Goal: Information Seeking & Learning: Learn about a topic

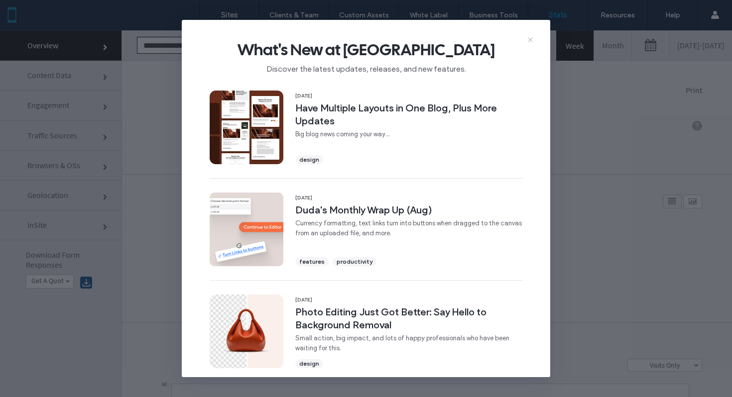
click at [531, 41] on icon at bounding box center [530, 40] width 8 height 8
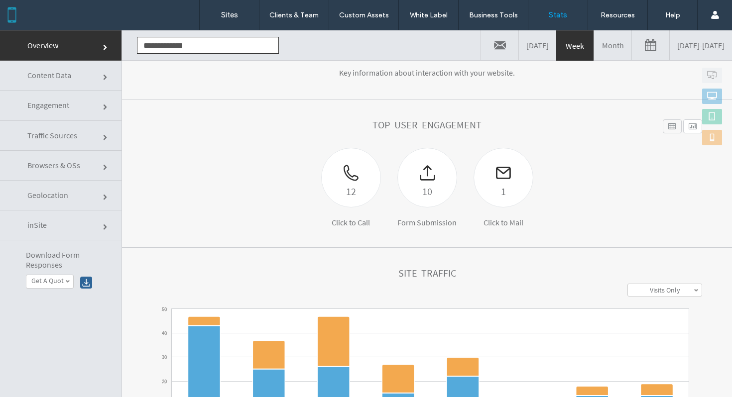
scroll to position [79, 0]
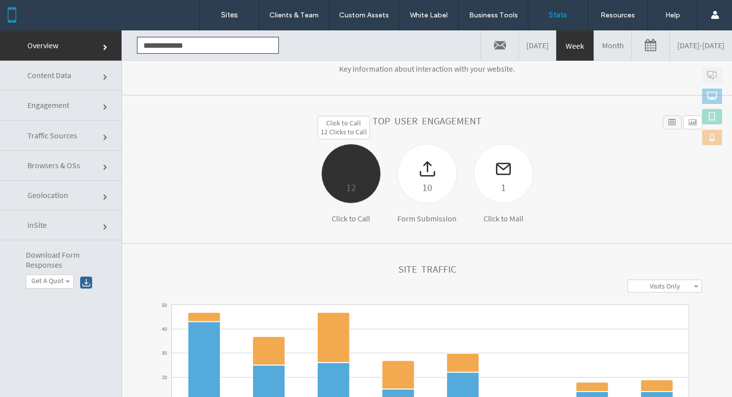
click at [327, 166] on div at bounding box center [351, 161] width 59 height 35
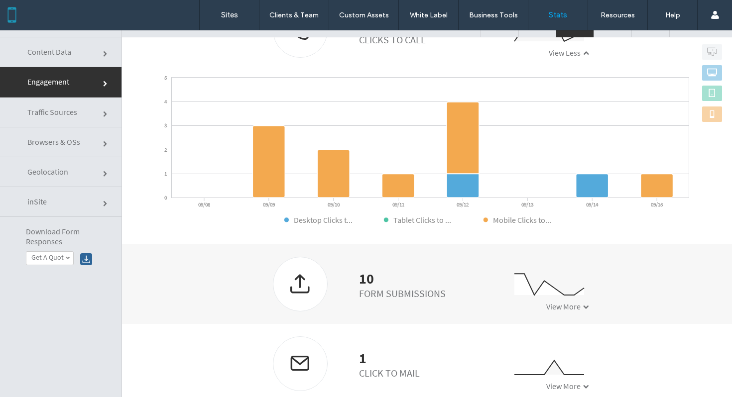
scroll to position [32, 0]
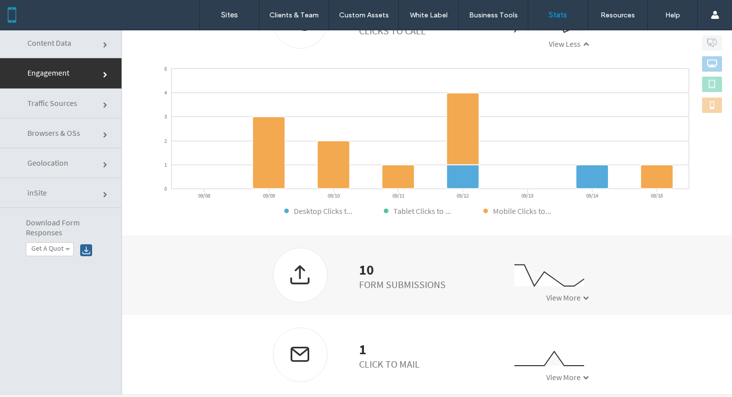
click at [300, 269] on div at bounding box center [300, 274] width 54 height 53
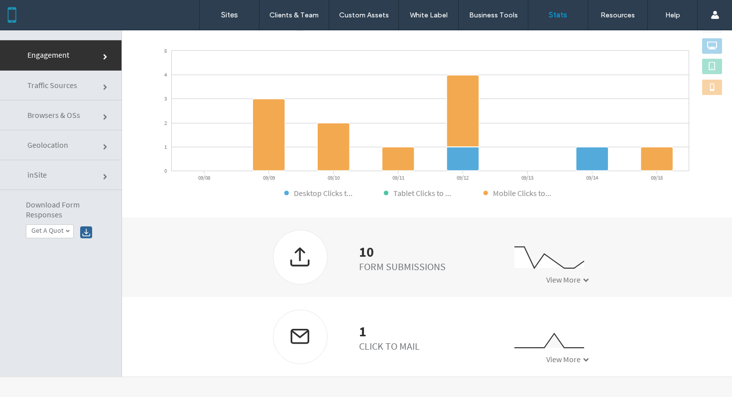
click at [586, 291] on div "10 Form Submissions 0 2 4 09/08 09/09 09/10 09/11 09/12 09/13 09/14 09/15 View …" at bounding box center [427, 258] width 610 height 80
click at [573, 276] on div "View More" at bounding box center [567, 280] width 43 height 10
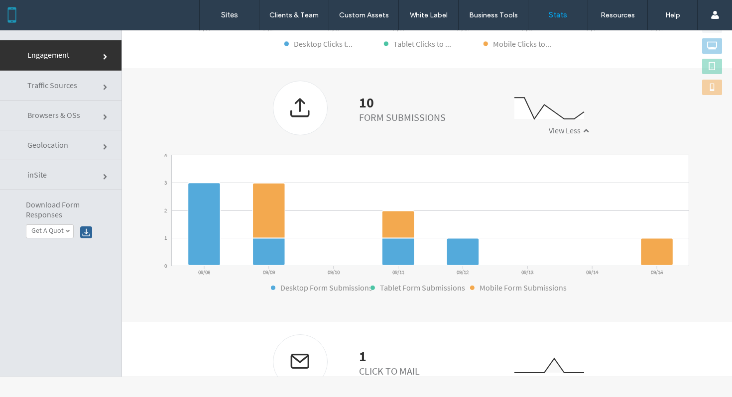
scroll to position [539, 0]
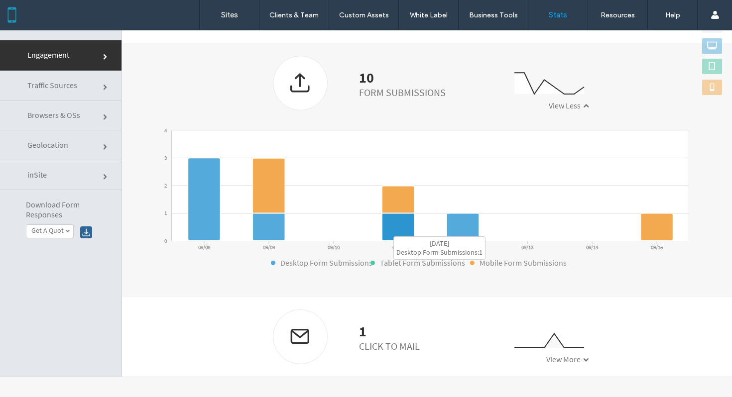
click at [388, 231] on icon at bounding box center [398, 227] width 32 height 27
click at [393, 203] on icon at bounding box center [398, 199] width 32 height 27
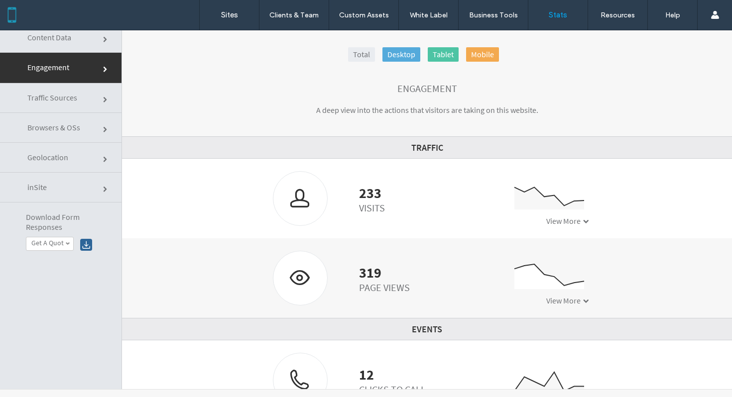
scroll to position [0, 0]
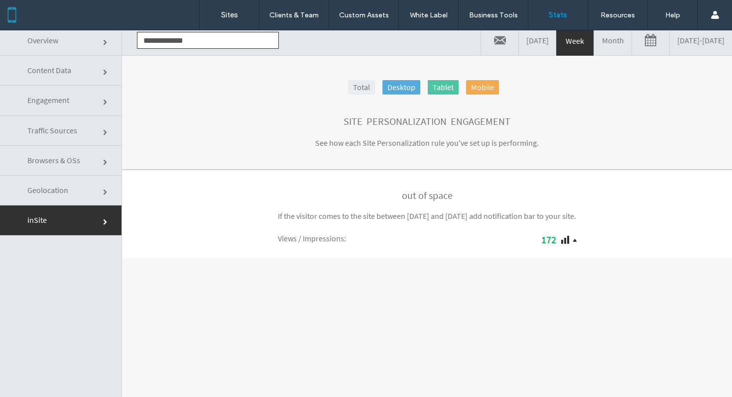
scroll to position [5, 0]
click at [324, 248] on div "Views / Impressions : 172" at bounding box center [427, 238] width 309 height 17
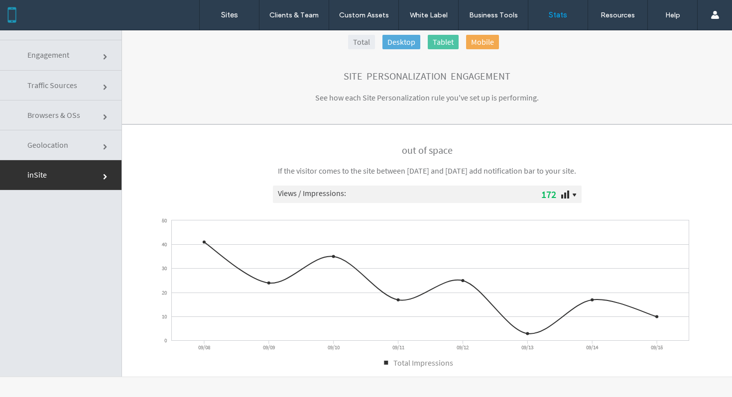
scroll to position [0, 0]
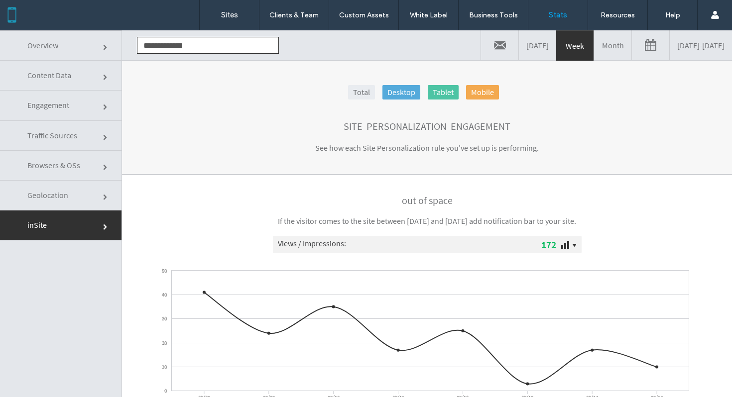
click at [95, 196] on link "Geolocation" at bounding box center [60, 196] width 121 height 30
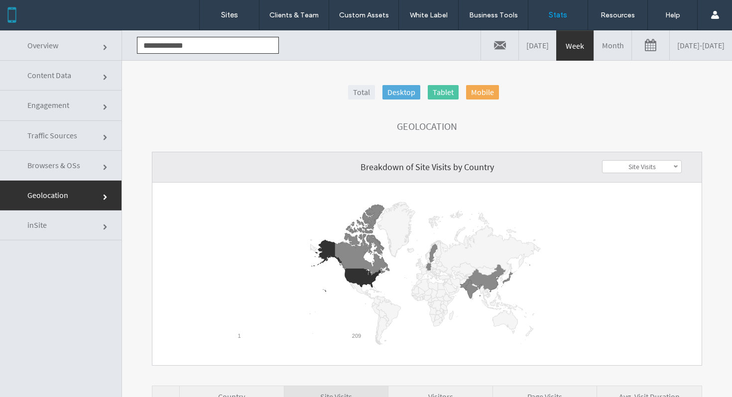
click at [99, 170] on link "Browsers & OSs" at bounding box center [60, 166] width 121 height 30
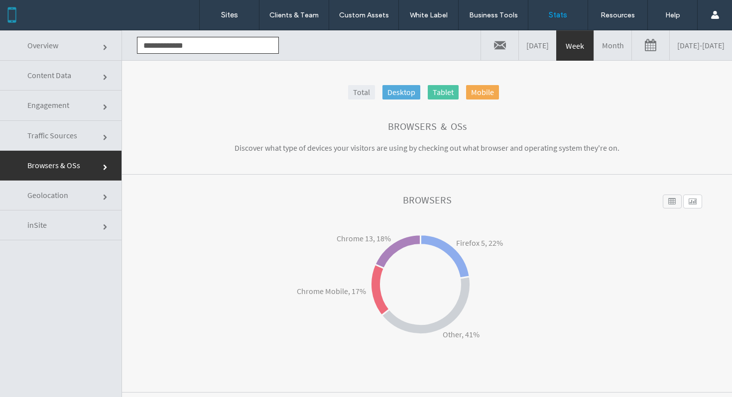
click at [94, 192] on link "Geolocation" at bounding box center [60, 196] width 121 height 30
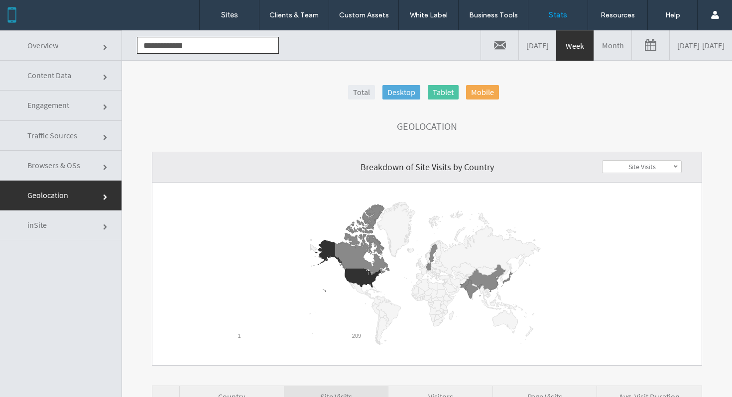
click at [85, 162] on link "Browsers & OSs" at bounding box center [60, 166] width 121 height 30
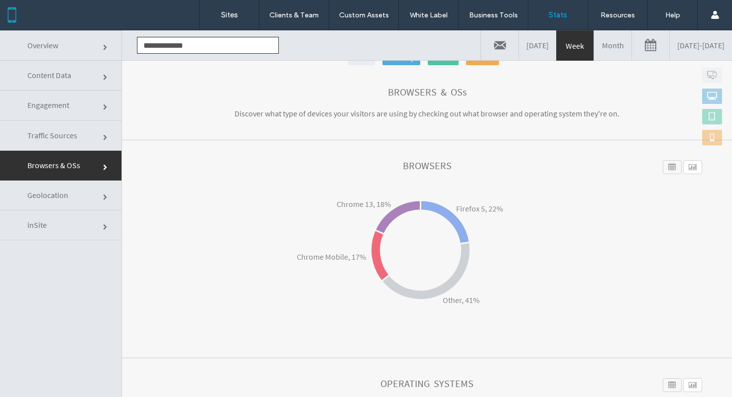
scroll to position [36, 0]
click at [91, 139] on link "Traffic Sources" at bounding box center [60, 136] width 121 height 30
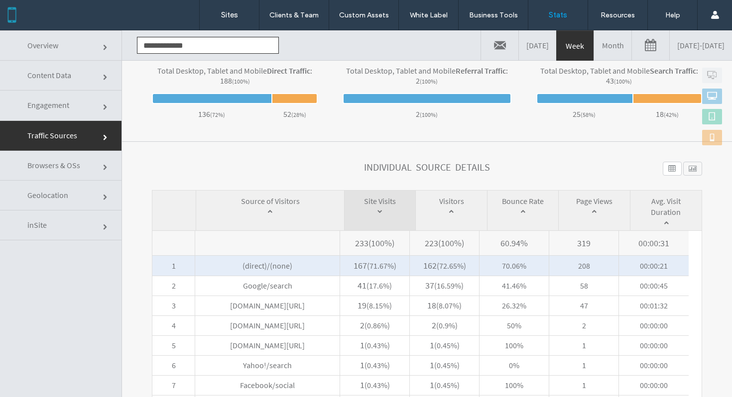
scroll to position [373, 0]
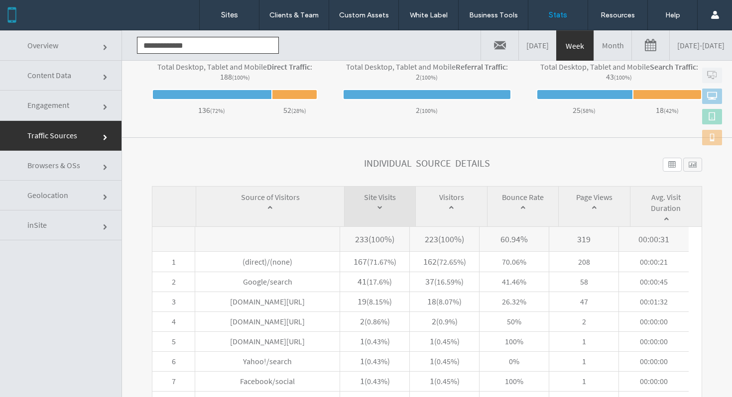
click at [87, 109] on link "Engagement" at bounding box center [60, 106] width 121 height 30
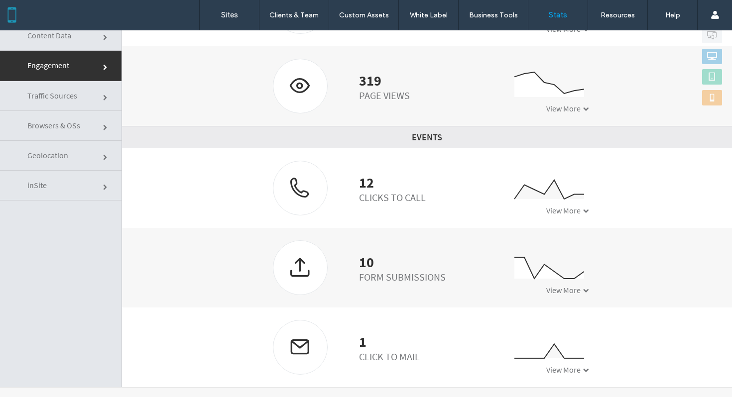
scroll to position [42, 0]
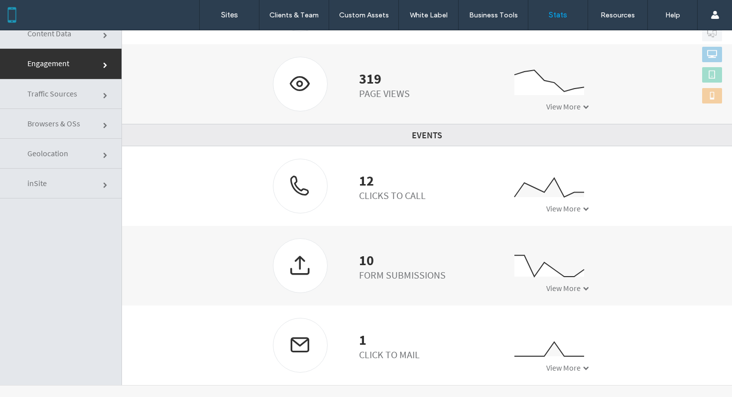
click at [359, 280] on div "Form Submissions" at bounding box center [402, 275] width 87 height 12
click at [585, 293] on div "10 Form Submissions 0 2 4 09/08 09/09 09/10 09/11 09/12 09/13 09/14 09/15 View …" at bounding box center [427, 266] width 610 height 80
click at [583, 289] on span at bounding box center [586, 289] width 6 height 6
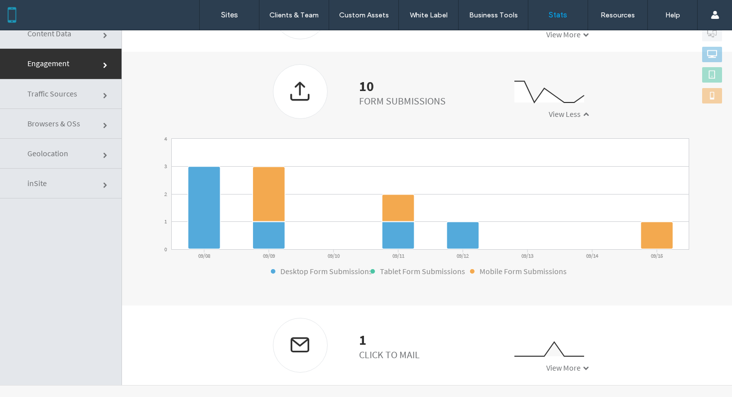
scroll to position [50, 0]
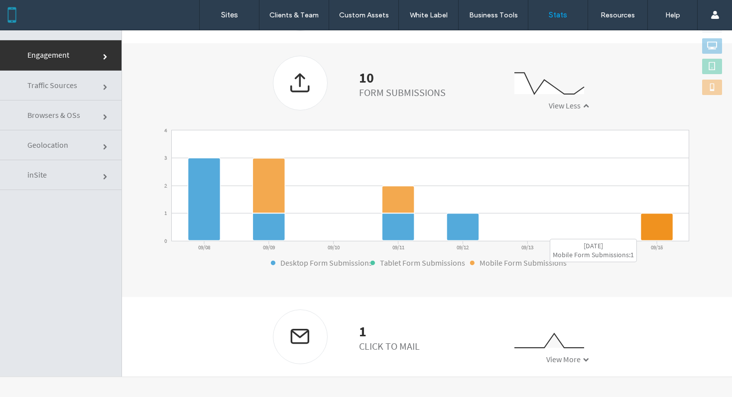
click at [650, 234] on icon at bounding box center [657, 227] width 32 height 27
click at [325, 80] on div "10 Form Submissions" at bounding box center [359, 83] width 188 height 55
click at [283, 81] on div at bounding box center [300, 82] width 54 height 53
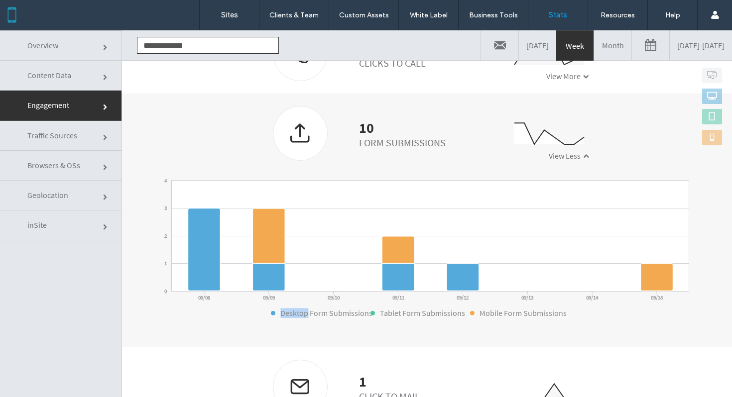
click at [87, 87] on link "Content Data" at bounding box center [60, 76] width 121 height 30
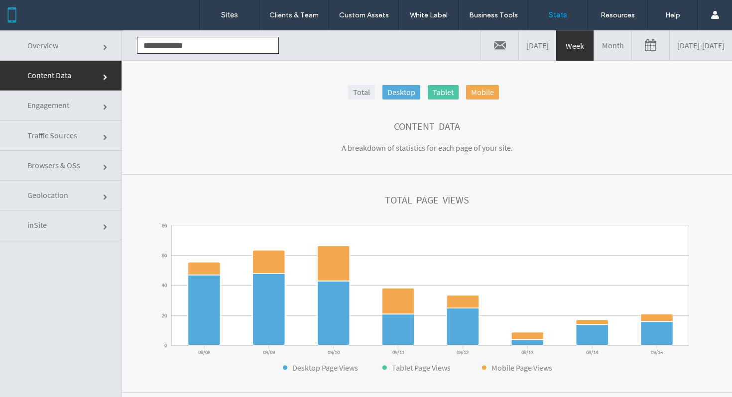
scroll to position [134, 0]
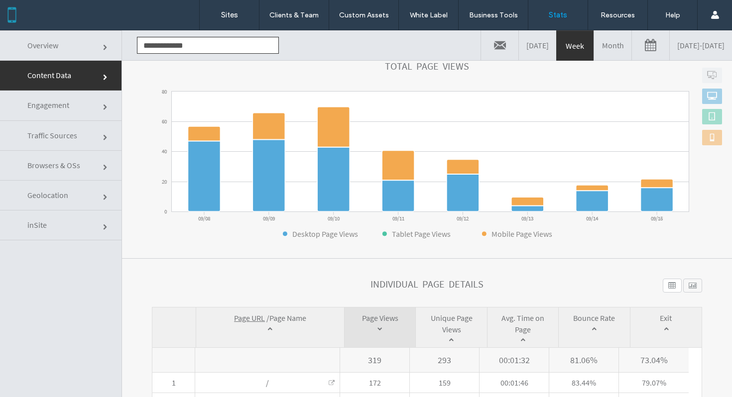
click at [387, 232] on icon "0 20 40 60 80 09/08 09/09 09/10 09/11 09/12 09/13 09/14 09/15 Desktop Page View…" at bounding box center [420, 163] width 537 height 149
click at [384, 233] on icon at bounding box center [384, 233] width 5 height 5
click at [337, 233] on text "Desktop Page Views" at bounding box center [325, 234] width 66 height 10
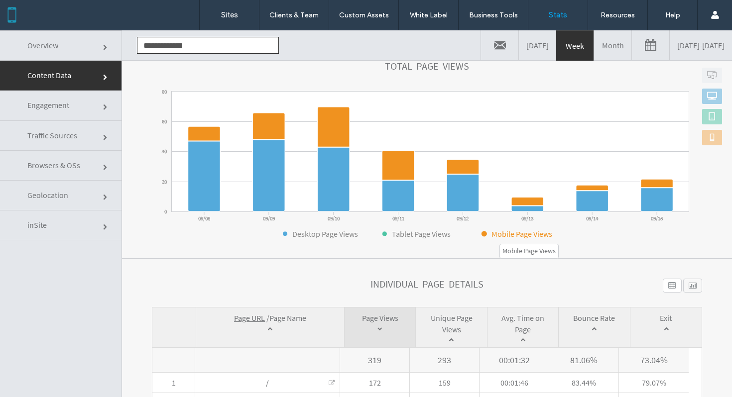
click at [504, 233] on text "Mobile Page Views" at bounding box center [521, 234] width 61 height 10
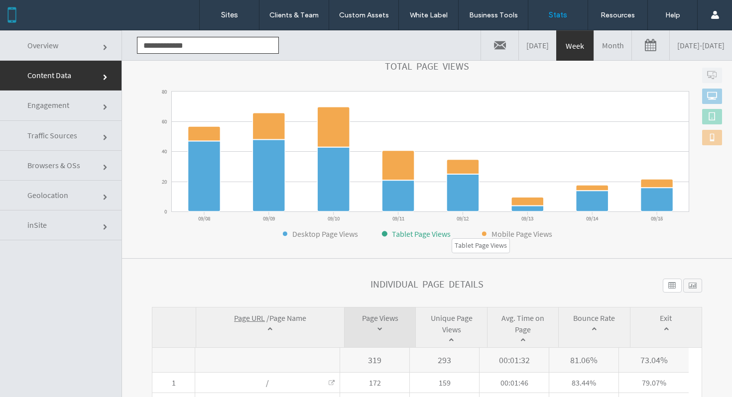
click at [425, 232] on text "Tablet Page Views" at bounding box center [421, 234] width 59 height 10
click at [431, 232] on text "Tablet Page Views" at bounding box center [421, 234] width 59 height 10
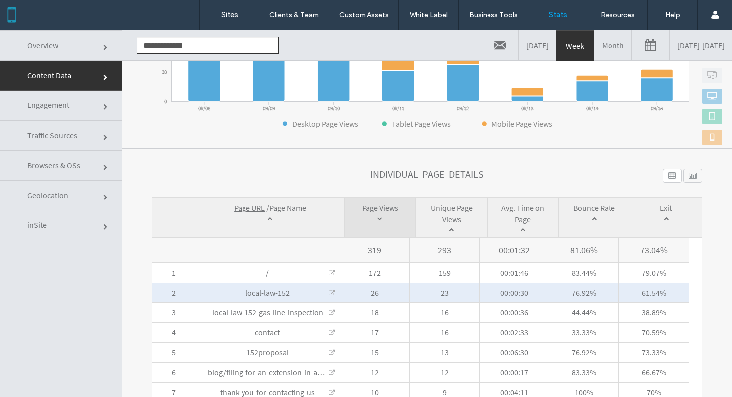
scroll to position [0, 0]
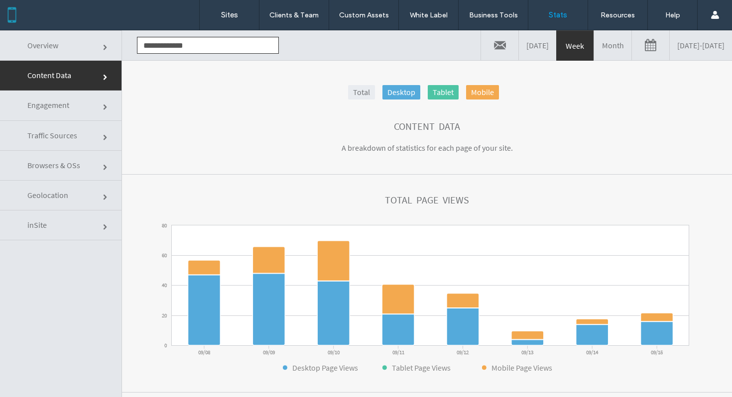
click at [403, 87] on link "Desktop" at bounding box center [401, 92] width 38 height 14
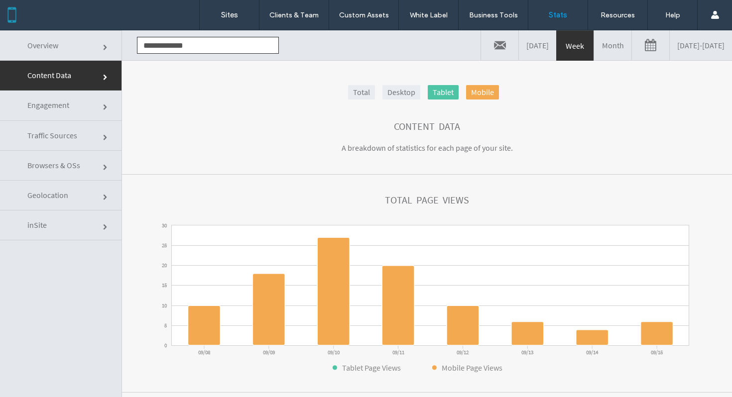
click at [430, 83] on div "Total Desktop Tablet Mobile Content Data A breakdown of statistics for each pag…" at bounding box center [427, 243] width 610 height 367
click at [397, 92] on link "Desktop" at bounding box center [401, 92] width 38 height 14
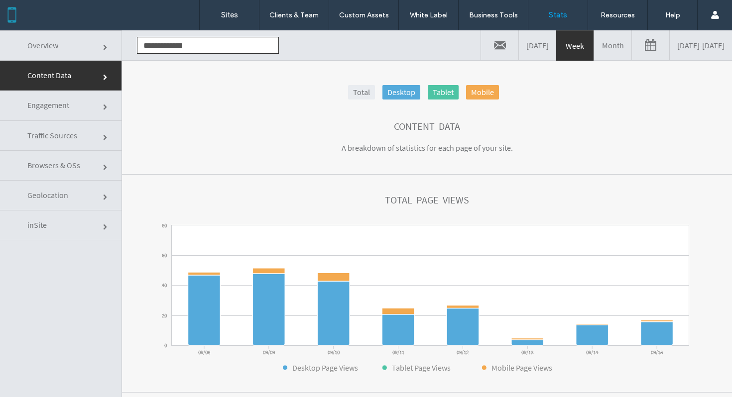
click at [355, 88] on link "Total" at bounding box center [361, 92] width 27 height 14
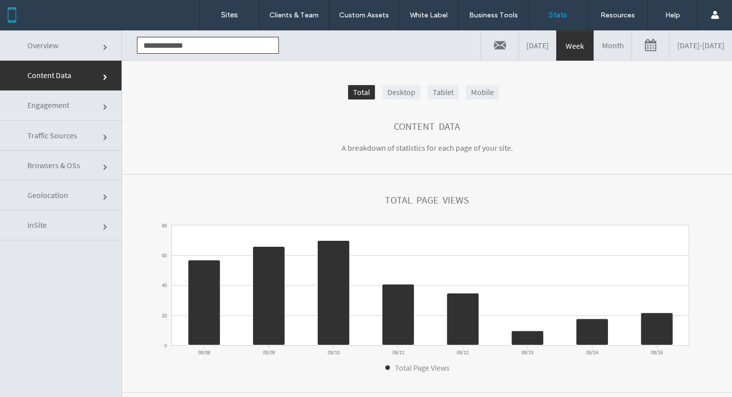
click at [355, 88] on link "Total" at bounding box center [361, 92] width 27 height 14
click at [373, 90] on li "Total" at bounding box center [365, 92] width 34 height 14
click at [388, 90] on link "Desktop" at bounding box center [401, 92] width 38 height 14
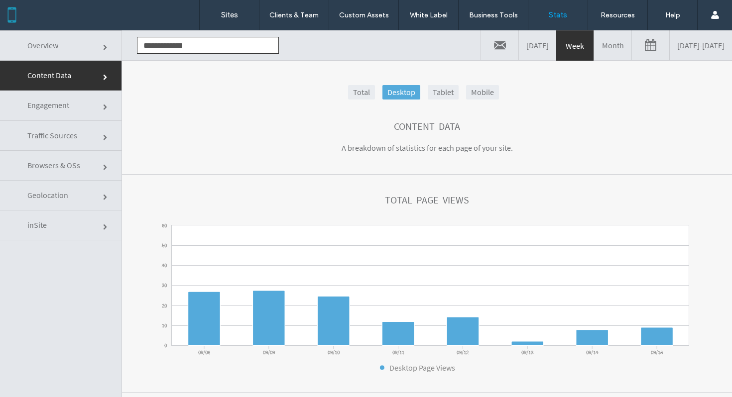
click at [440, 93] on link "Tablet" at bounding box center [443, 92] width 31 height 14
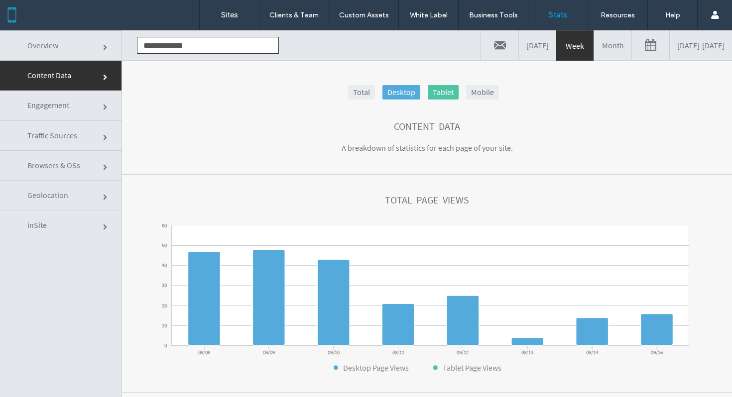
click at [471, 93] on link "Mobile" at bounding box center [482, 92] width 33 height 14
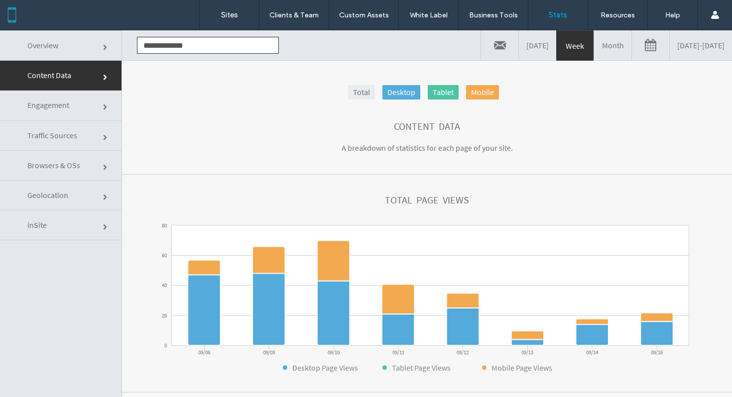
click at [594, 43] on link "Month" at bounding box center [612, 45] width 37 height 30
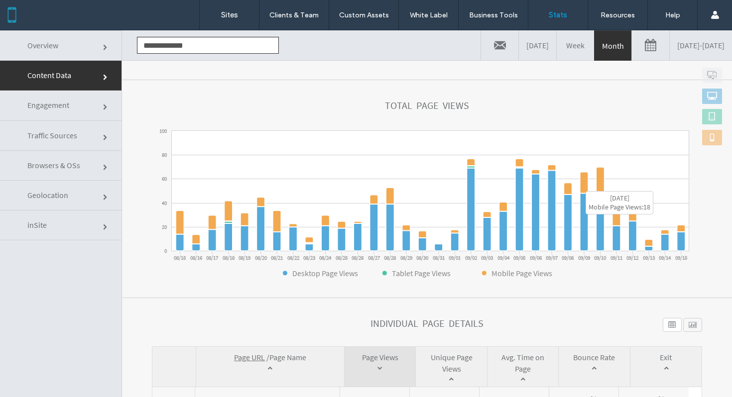
scroll to position [106, 0]
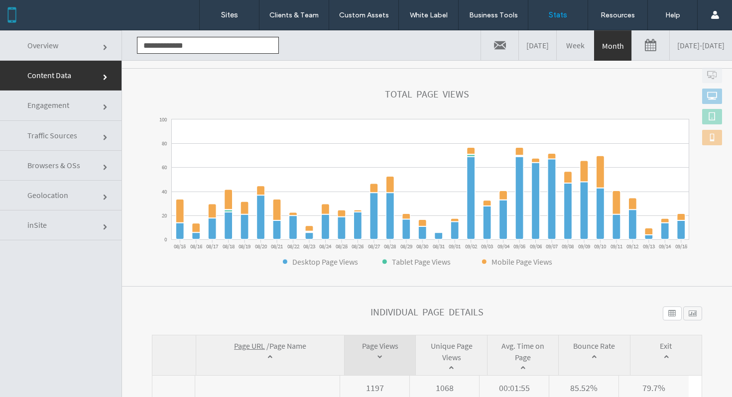
click at [92, 47] on link "Overview" at bounding box center [60, 45] width 121 height 30
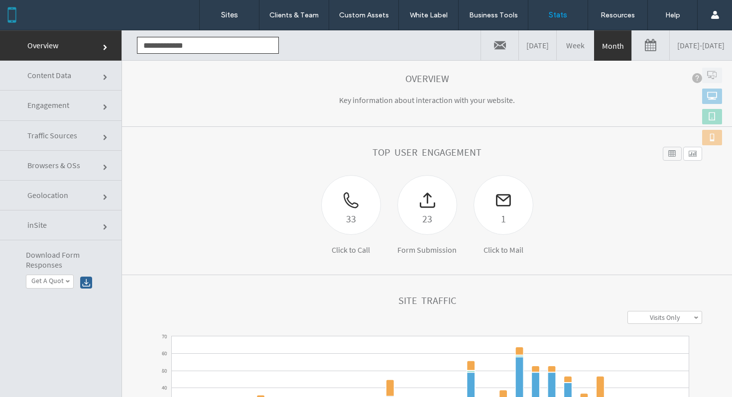
scroll to position [48, 0]
